Goal: Information Seeking & Learning: Learn about a topic

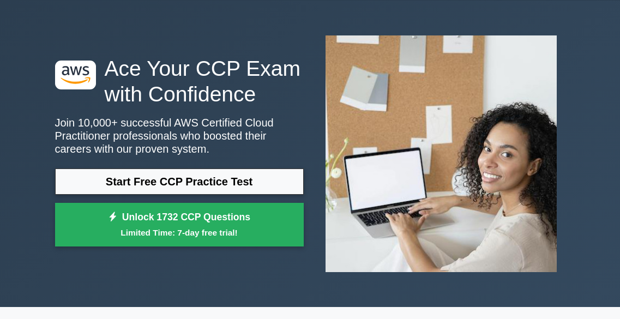
scroll to position [35, 0]
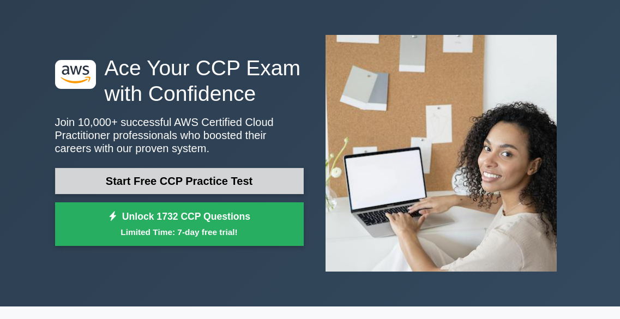
click at [272, 180] on link "Start Free CCP Practice Test" at bounding box center [179, 181] width 249 height 26
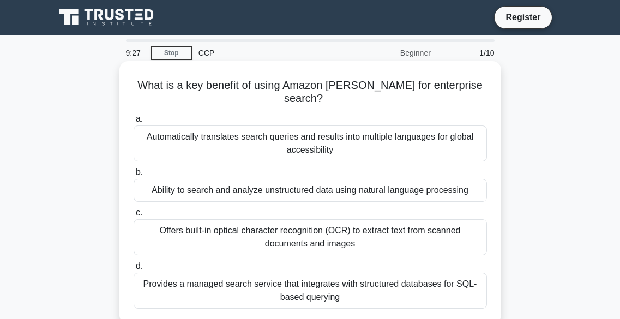
click at [434, 288] on div "Provides a managed search service that integrates with structured databases for…" at bounding box center [310, 290] width 353 height 36
click at [134, 270] on input "d. Provides a managed search service that integrates with structured databases …" at bounding box center [134, 266] width 0 height 7
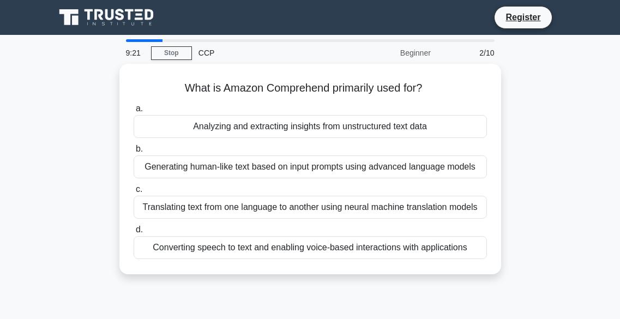
click at [410, 281] on div "What is Amazon Comprehend primarily used for? .spinner_0XTQ{transform-origin:ce…" at bounding box center [310, 175] width 523 height 223
click at [507, 194] on div "What is Amazon Comprehend primarily used for? .spinner_0XTQ{transform-origin:ce…" at bounding box center [310, 175] width 523 height 223
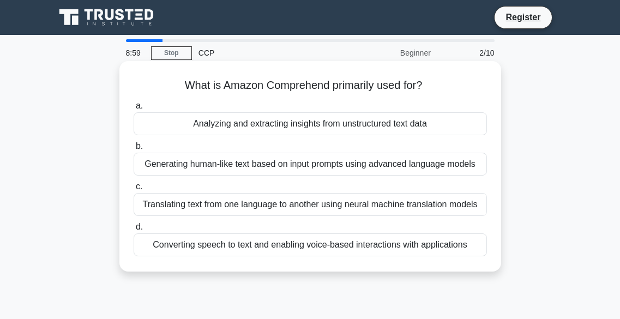
click at [374, 204] on div "Translating text from one language to another using neural machine translation …" at bounding box center [310, 204] width 353 height 23
click at [134, 190] on input "c. Translating text from one language to another using neural machine translati…" at bounding box center [134, 186] width 0 height 7
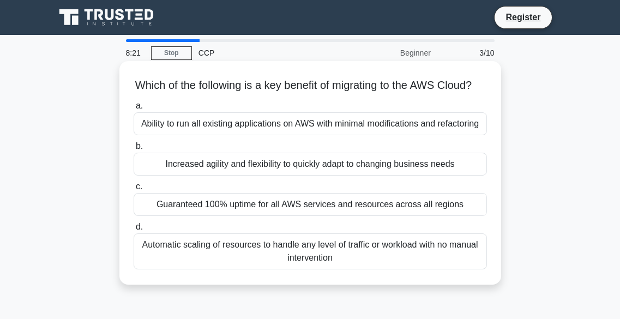
click at [340, 260] on div "Automatic scaling of resources to handle any level of traffic or workload with …" at bounding box center [310, 251] width 353 height 36
click at [134, 231] on input "d. Automatic scaling of resources to handle any level of traffic or workload wi…" at bounding box center [134, 226] width 0 height 7
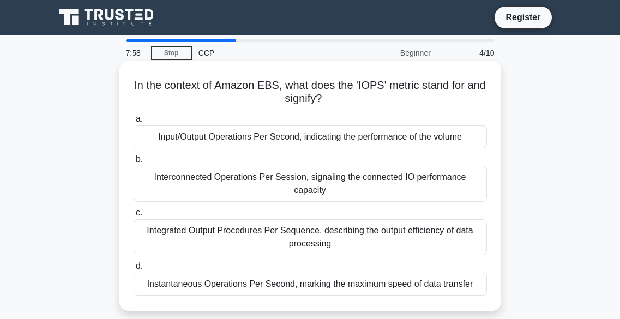
click at [362, 137] on div "Input/Output Operations Per Second, indicating the performance of the volume" at bounding box center [310, 136] width 353 height 23
click at [134, 123] on input "a. Input/Output Operations Per Second, indicating the performance of the volume" at bounding box center [134, 119] width 0 height 7
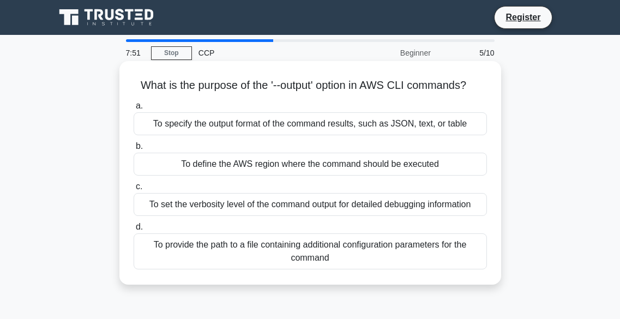
click at [343, 122] on div "To specify the output format of the command results, such as JSON, text, or tab…" at bounding box center [310, 123] width 353 height 23
click at [134, 110] on input "a. To specify the output format of the command results, such as JSON, text, or …" at bounding box center [134, 105] width 0 height 7
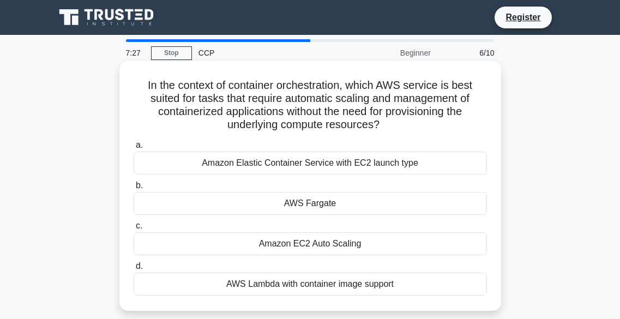
click at [326, 160] on div "Amazon Elastic Container Service with EC2 launch type" at bounding box center [310, 163] width 353 height 23
click at [134, 149] on input "a. Amazon Elastic Container Service with EC2 launch type" at bounding box center [134, 145] width 0 height 7
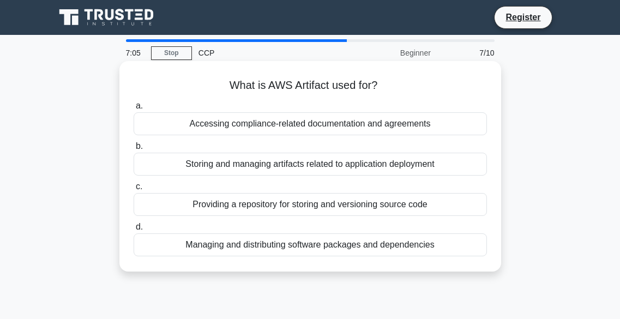
click at [355, 170] on div "Storing and managing artifacts related to application deployment" at bounding box center [310, 164] width 353 height 23
click at [134, 150] on input "b. Storing and managing artifacts related to application deployment" at bounding box center [134, 146] width 0 height 7
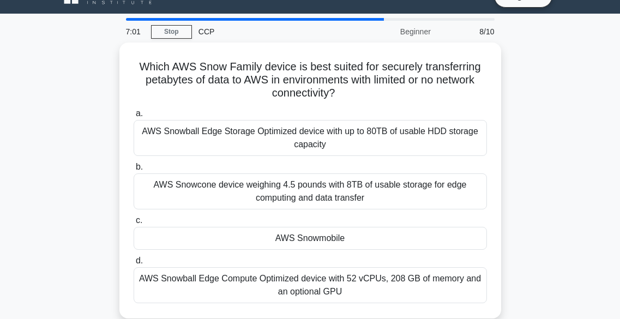
scroll to position [22, 0]
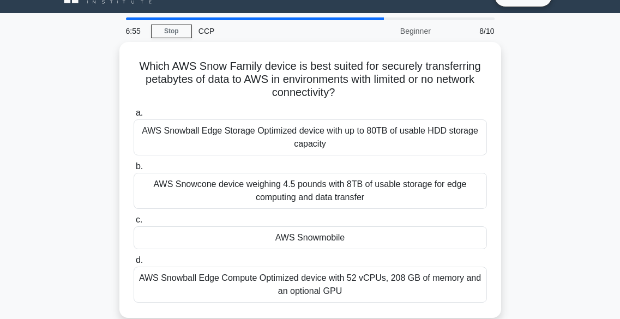
click at [355, 170] on label "b. AWS Snowcone device weighing 4.5 pounds with 8TB of usable storage for edge …" at bounding box center [310, 184] width 353 height 49
click at [134, 170] on input "b. AWS Snowcone device weighing 4.5 pounds with 8TB of usable storage for edge …" at bounding box center [134, 166] width 0 height 7
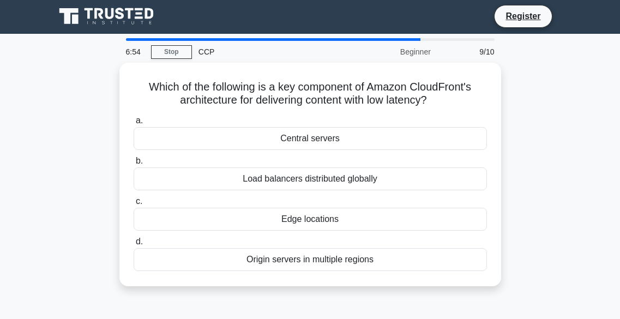
scroll to position [0, 0]
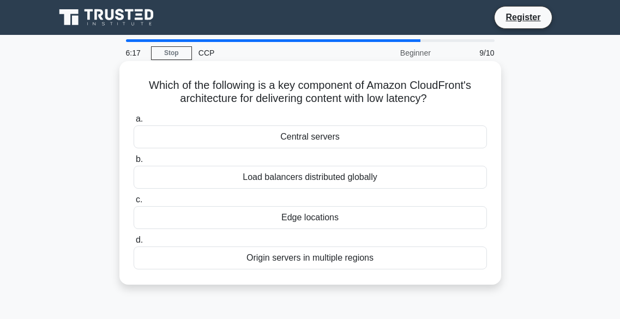
click at [382, 177] on div "Load balancers distributed globally" at bounding box center [310, 177] width 353 height 23
click at [134, 163] on input "b. Load balancers distributed globally" at bounding box center [134, 159] width 0 height 7
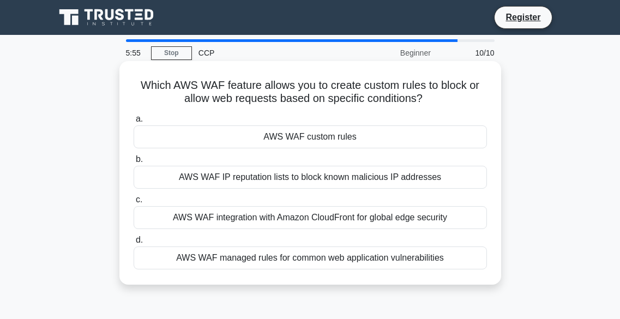
click at [398, 214] on div "AWS WAF integration with Amazon CloudFront for global edge security" at bounding box center [310, 217] width 353 height 23
click at [134, 203] on input "c. AWS WAF integration with Amazon CloudFront for global edge security" at bounding box center [134, 199] width 0 height 7
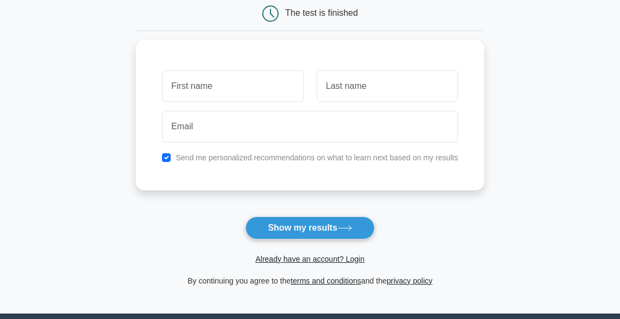
scroll to position [117, 0]
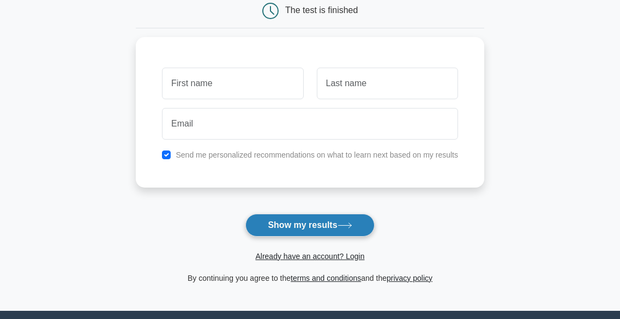
click at [350, 225] on icon at bounding box center [344, 225] width 15 height 6
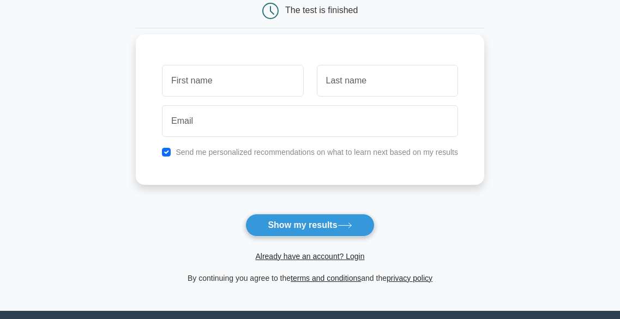
click at [234, 155] on label "Send me personalized recommendations on what to learn next based on my results" at bounding box center [316, 152] width 282 height 9
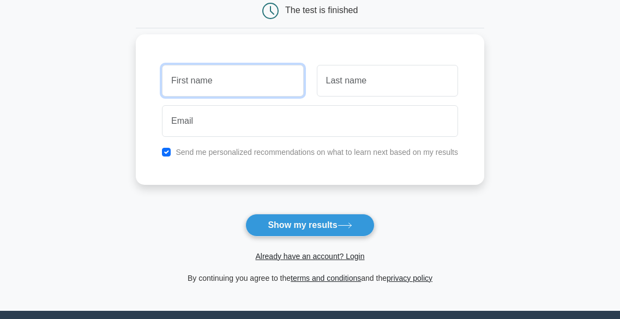
click at [232, 79] on input "text" at bounding box center [232, 81] width 141 height 32
type input "v"
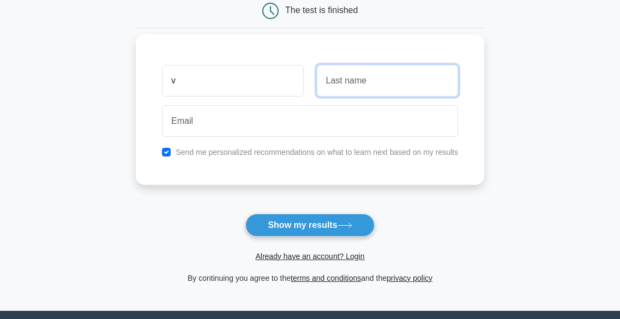
click at [358, 75] on input "text" at bounding box center [387, 81] width 141 height 32
type input "m"
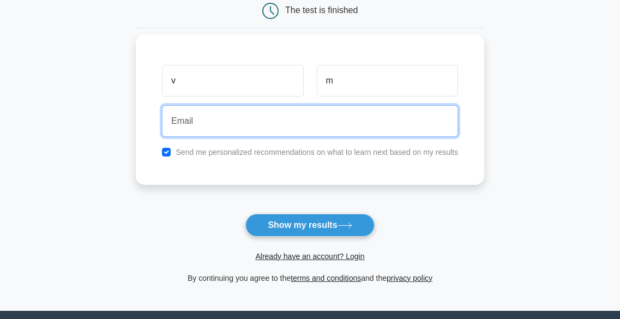
click at [291, 117] on input "email" at bounding box center [310, 121] width 296 height 32
type input "varshithamuppidi99@gmail.com"
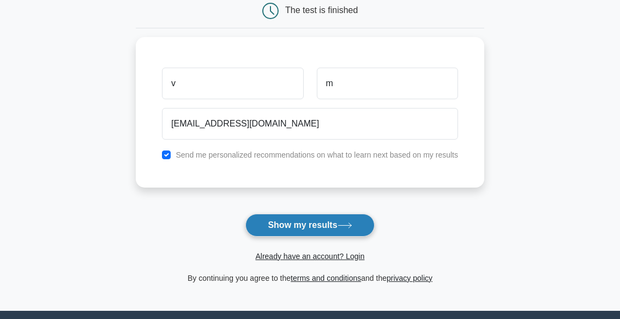
click at [325, 229] on button "Show my results" at bounding box center [309, 225] width 129 height 23
